Goal: Information Seeking & Learning: Learn about a topic

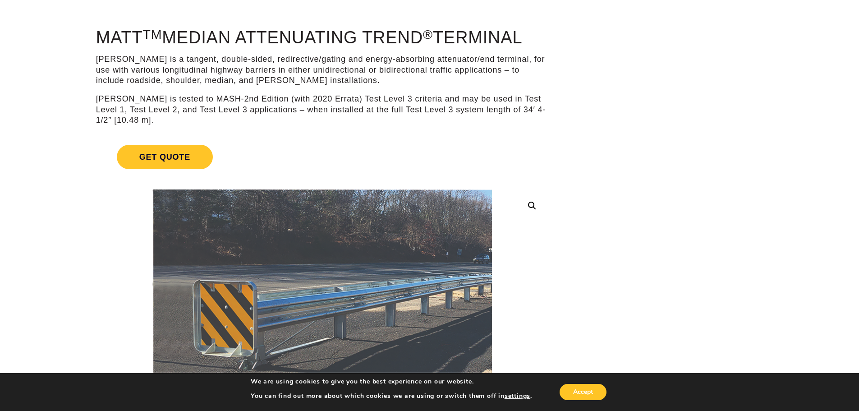
scroll to position [45, 0]
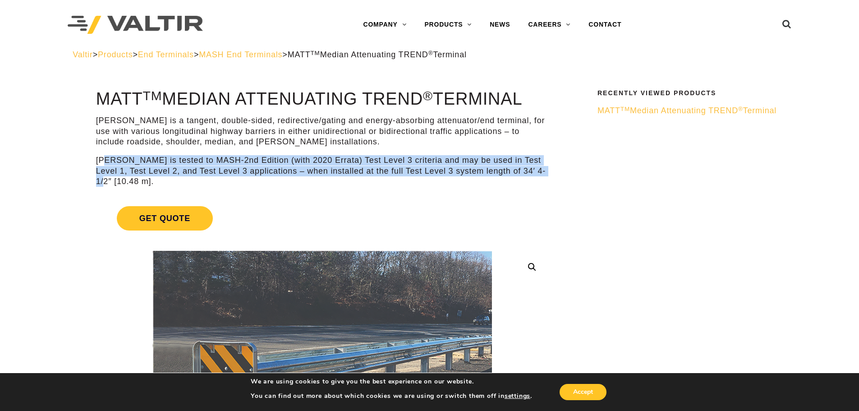
drag, startPoint x: 110, startPoint y: 161, endPoint x: 547, endPoint y: 174, distance: 438.1
click at [547, 174] on p "[PERSON_NAME] is tested to MASH-2nd Edition (with 2020 Errata) Test Level 3 cri…" at bounding box center [322, 171] width 452 height 32
click at [241, 173] on p "[PERSON_NAME] is tested to MASH-2nd Edition (with 2020 Errata) Test Level 3 cri…" at bounding box center [322, 171] width 452 height 32
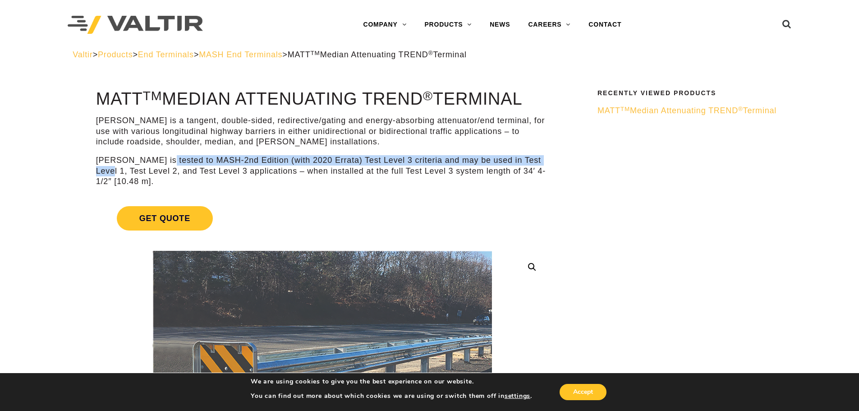
drag, startPoint x: 159, startPoint y: 161, endPoint x: 550, endPoint y: 164, distance: 391.5
